Goal: Information Seeking & Learning: Check status

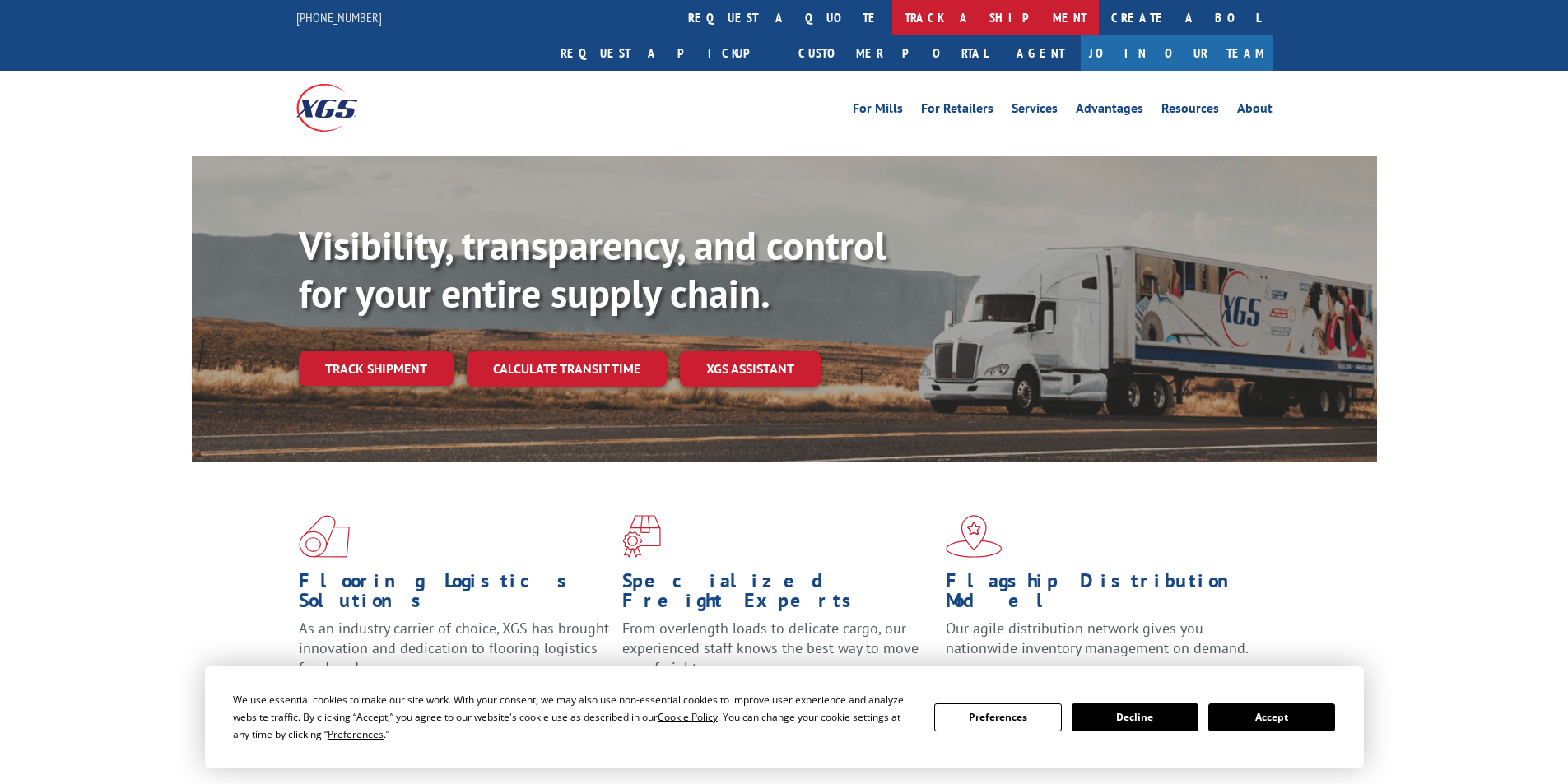
click at [892, 19] on link "track a shipment" at bounding box center [995, 18] width 207 height 36
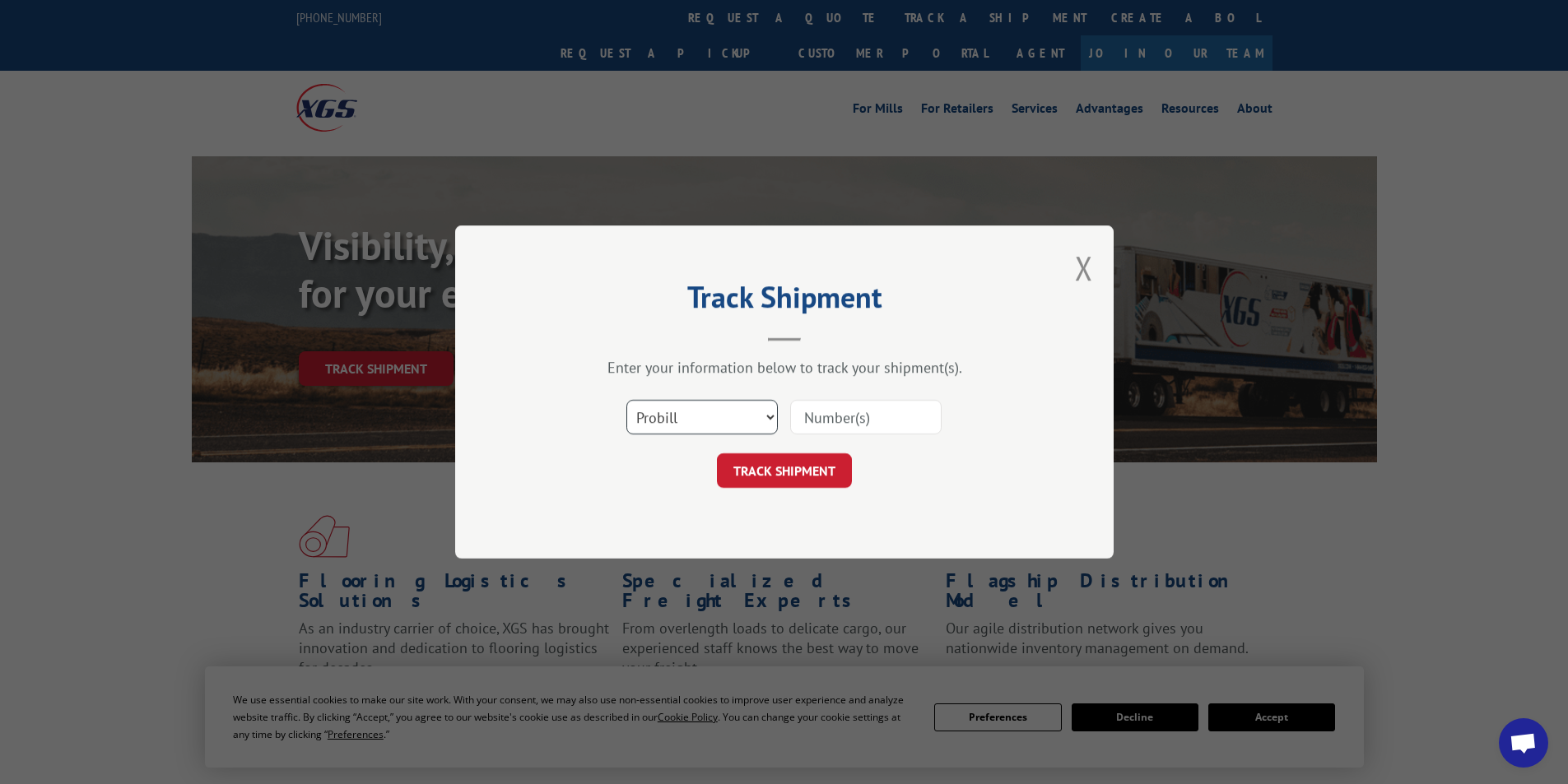
click at [770, 425] on select "Select category... Probill BOL PO" at bounding box center [702, 417] width 151 height 35
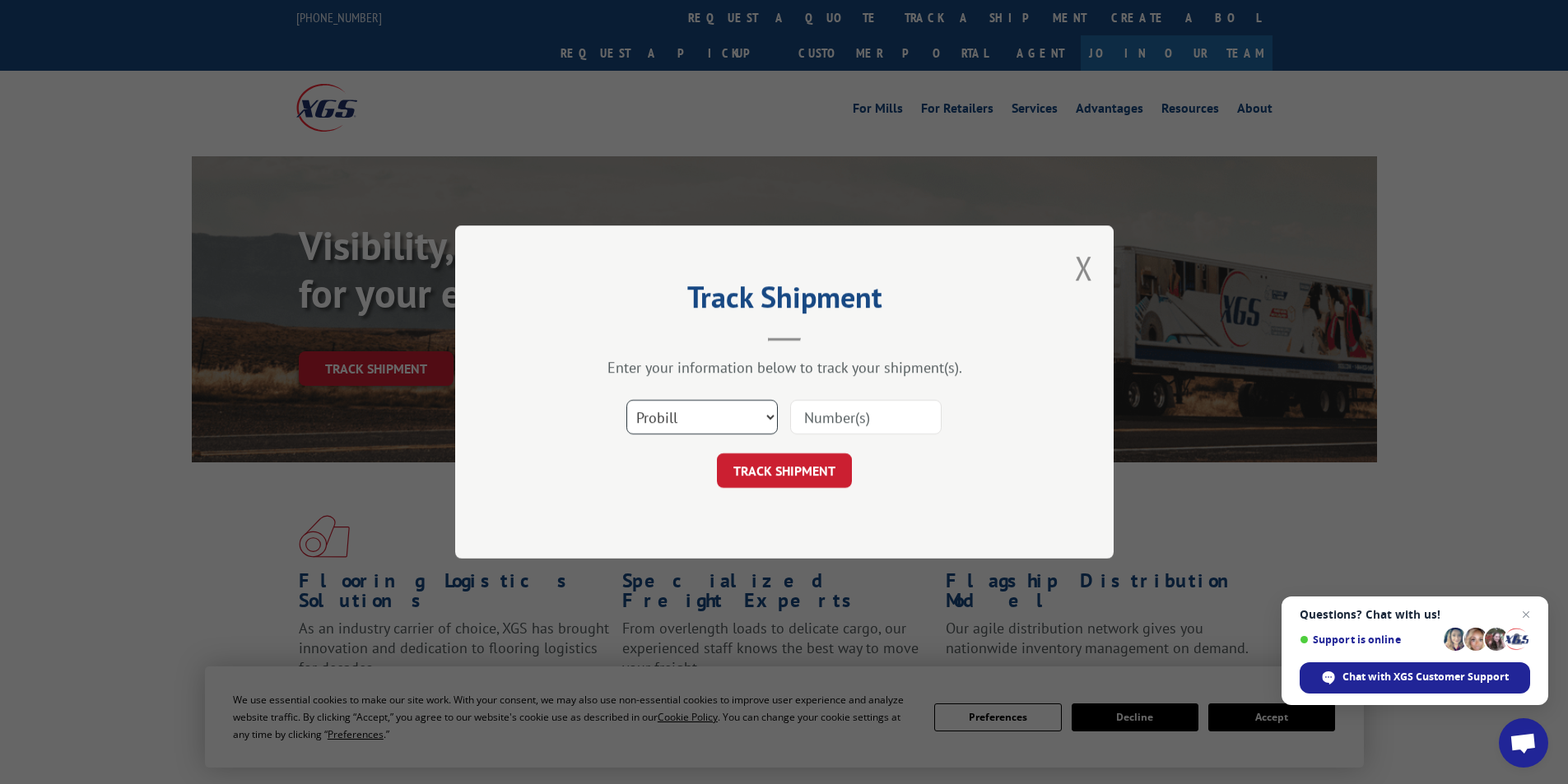
select select "bol"
click at [627, 400] on select "Select category... Probill BOL PO" at bounding box center [702, 417] width 151 height 35
click at [824, 421] on input at bounding box center [866, 417] width 151 height 35
type input "50869724"
click at [812, 474] on button "TRACK SHIPMENT" at bounding box center [784, 470] width 135 height 35
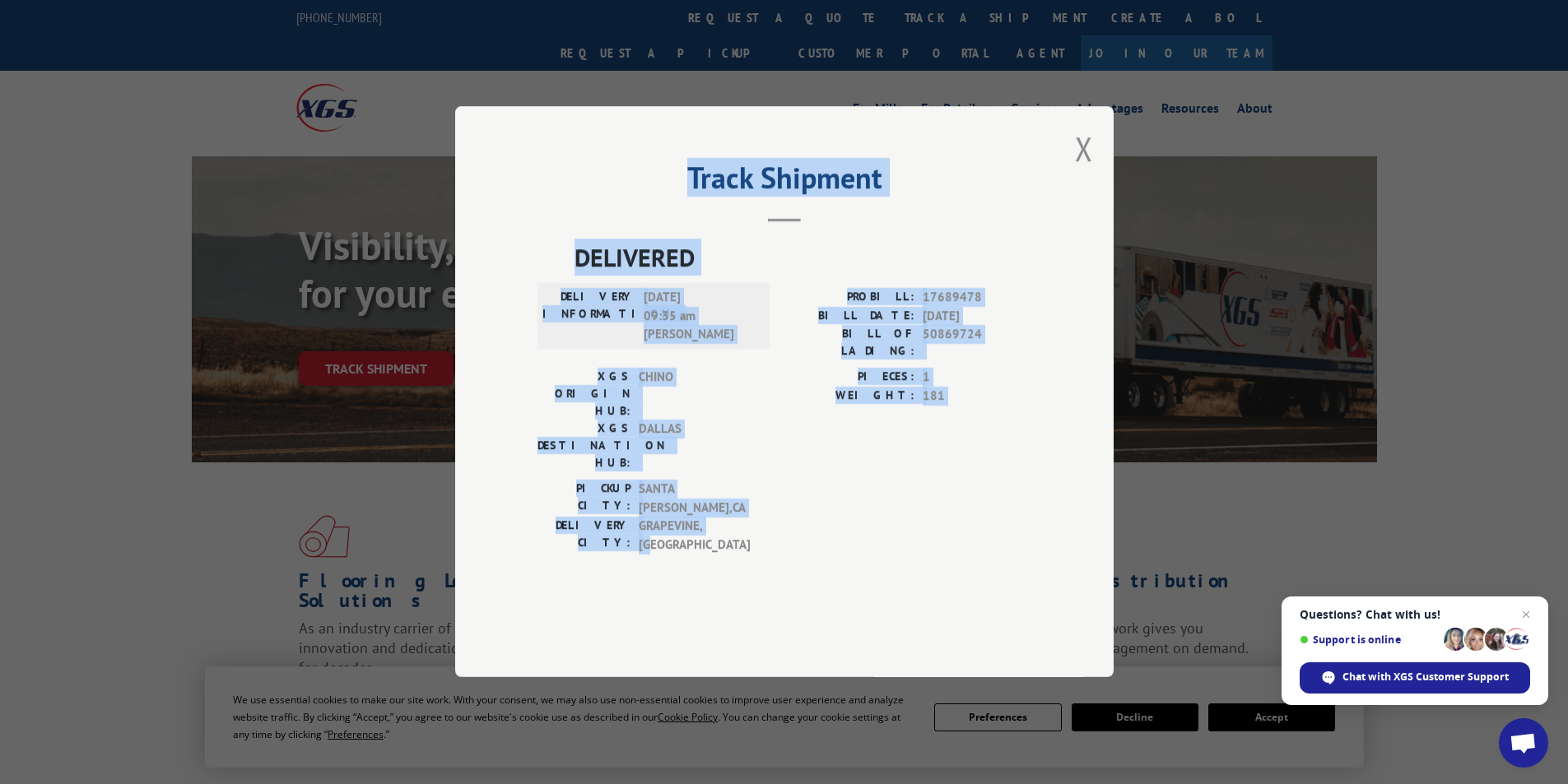
drag, startPoint x: 565, startPoint y: 265, endPoint x: 752, endPoint y: 511, distance: 309.0
click at [752, 511] on div "Track Shipment DELIVERED DELIVERY INFORMATION: [DATE] 09:35 am [PERSON_NAME]: 1…" at bounding box center [784, 392] width 658 height 571
copy div "Track Shipment DELIVERED DELIVERY INFORMATION: [DATE] 09:35 am [PERSON_NAME]: 1…"
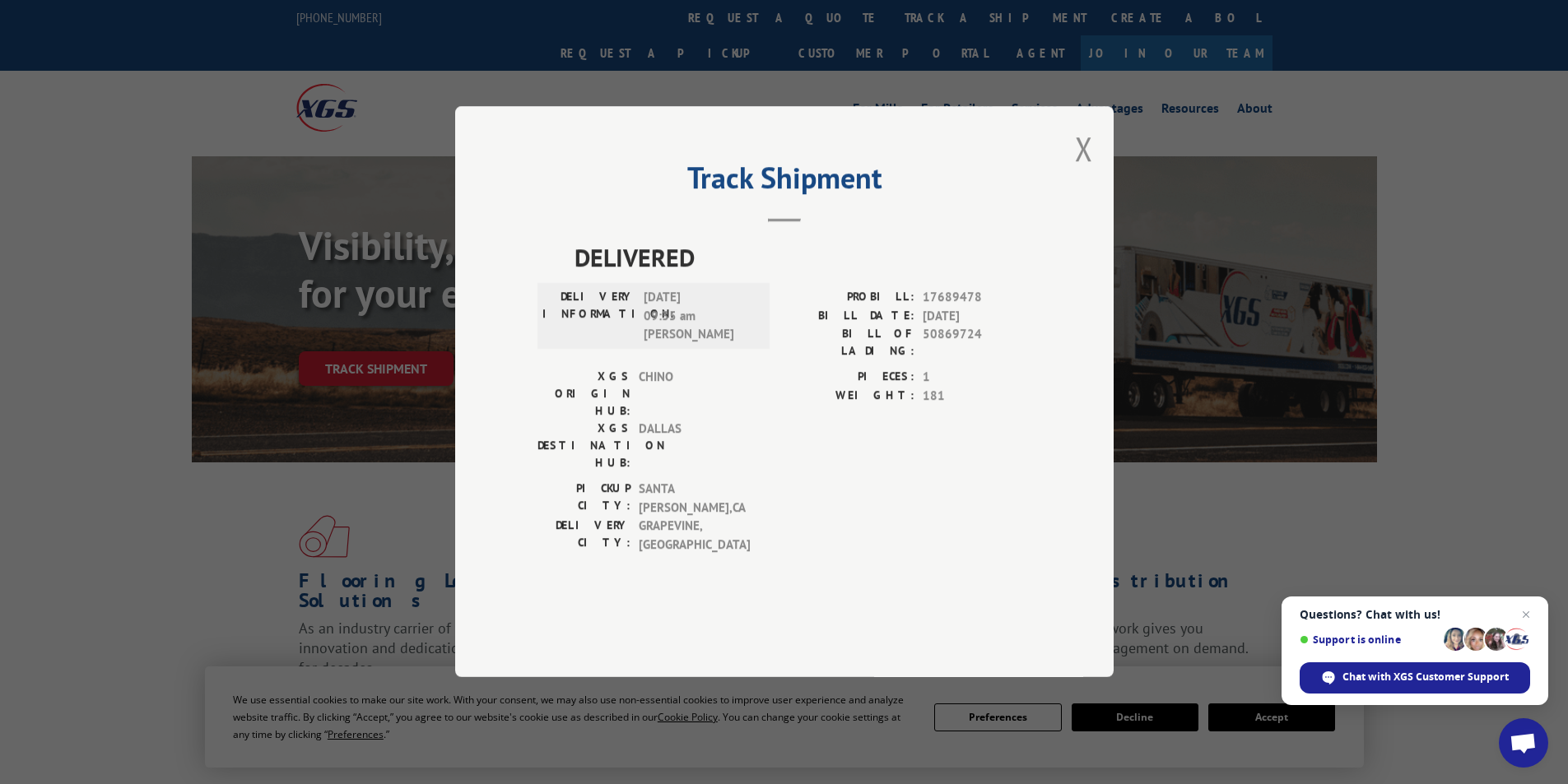
click at [1095, 200] on div "Track Shipment DELIVERED DELIVERY INFORMATION: [DATE] 09:35 am [PERSON_NAME]: 1…" at bounding box center [784, 392] width 658 height 571
click at [1088, 170] on button "Close modal" at bounding box center [1083, 148] width 18 height 43
